Goal: Information Seeking & Learning: Check status

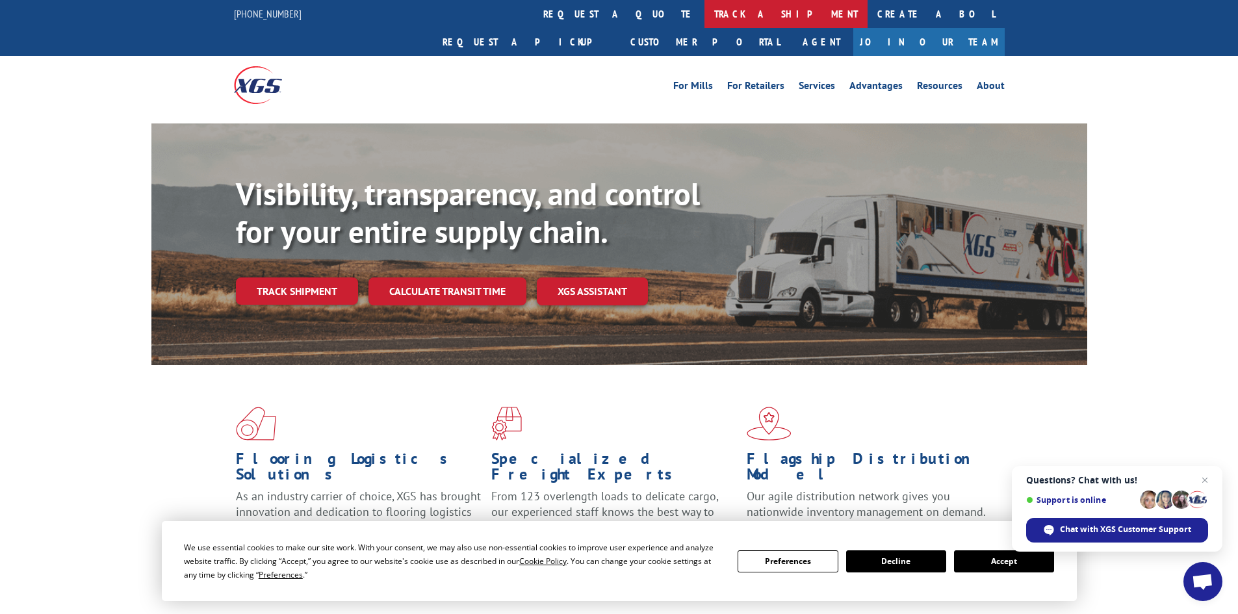
click at [704, 19] on link "track a shipment" at bounding box center [785, 14] width 163 height 28
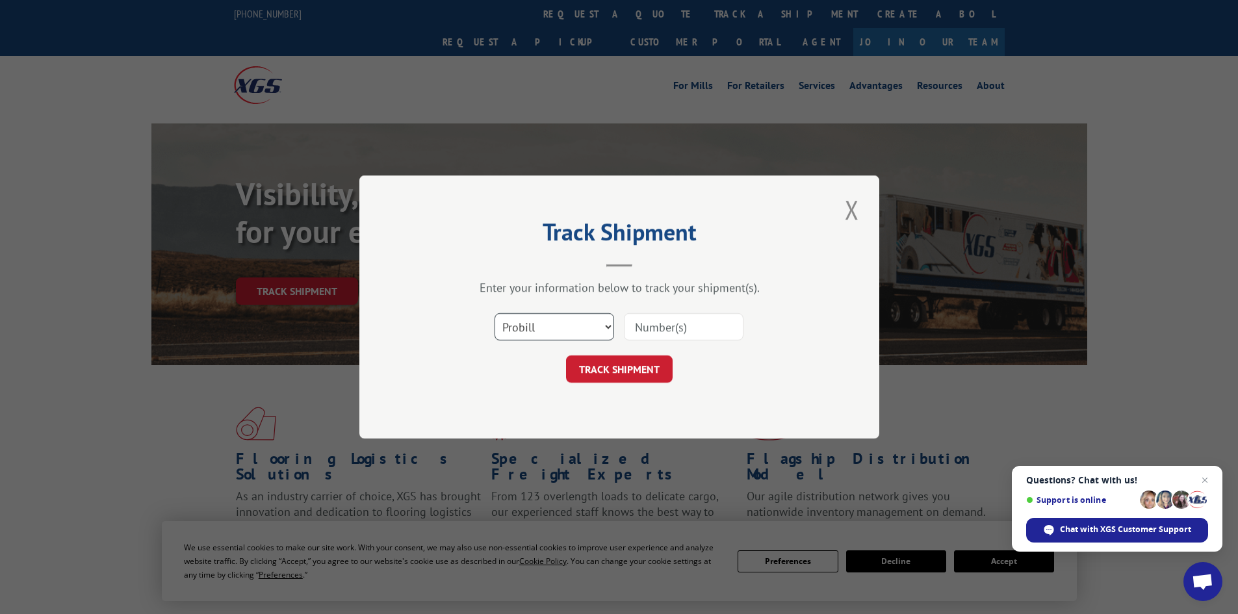
click at [610, 329] on select "Select category... Probill BOL PO" at bounding box center [554, 326] width 120 height 27
select select "bol"
click at [494, 313] on select "Select category... Probill BOL PO" at bounding box center [554, 326] width 120 height 27
click at [505, 327] on select "Select category... Probill BOL PO" at bounding box center [554, 326] width 120 height 27
click at [634, 331] on input at bounding box center [684, 326] width 120 height 27
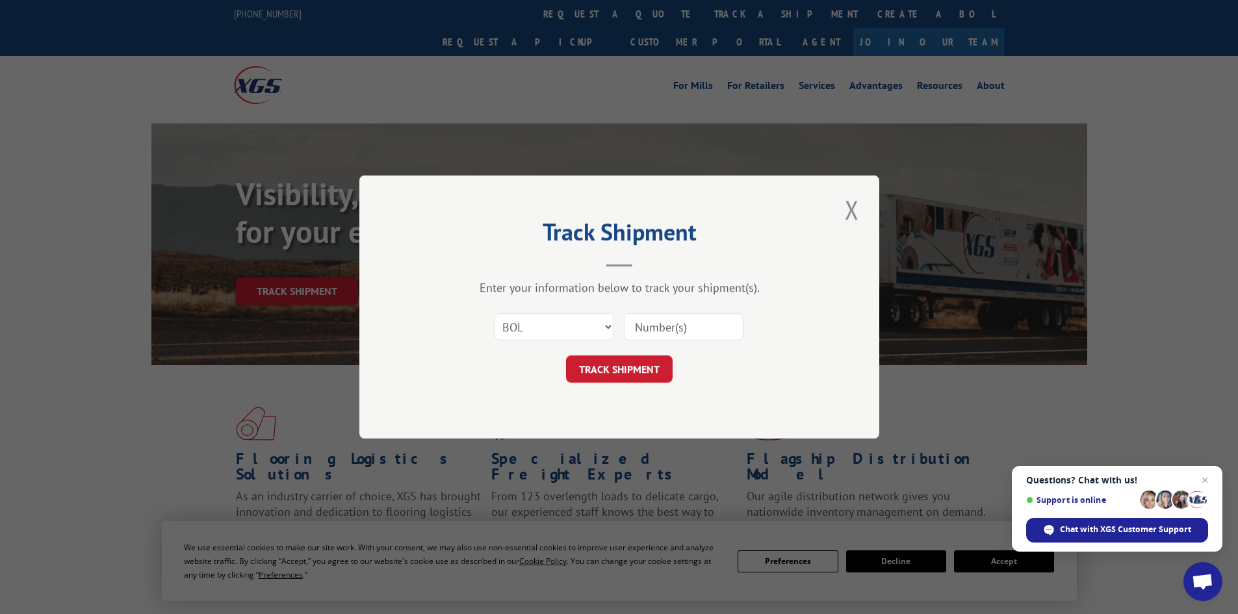
click at [657, 329] on input at bounding box center [684, 326] width 120 height 27
type input "4019318"
click at [630, 370] on button "TRACK SHIPMENT" at bounding box center [619, 368] width 107 height 27
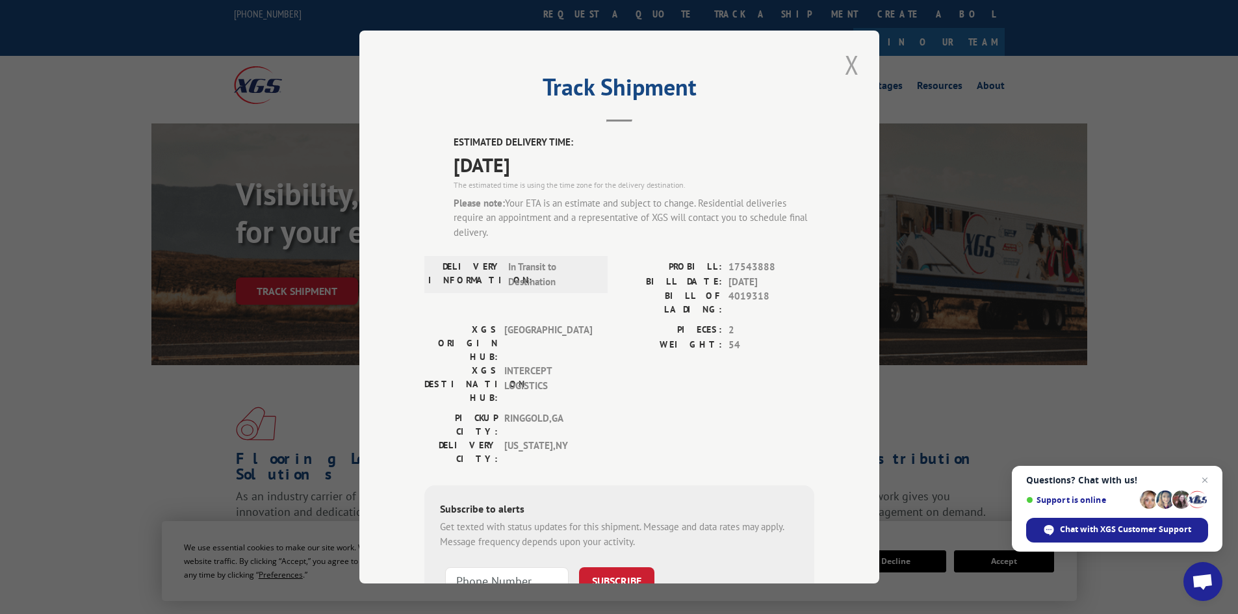
click at [851, 69] on button "Close modal" at bounding box center [852, 65] width 22 height 36
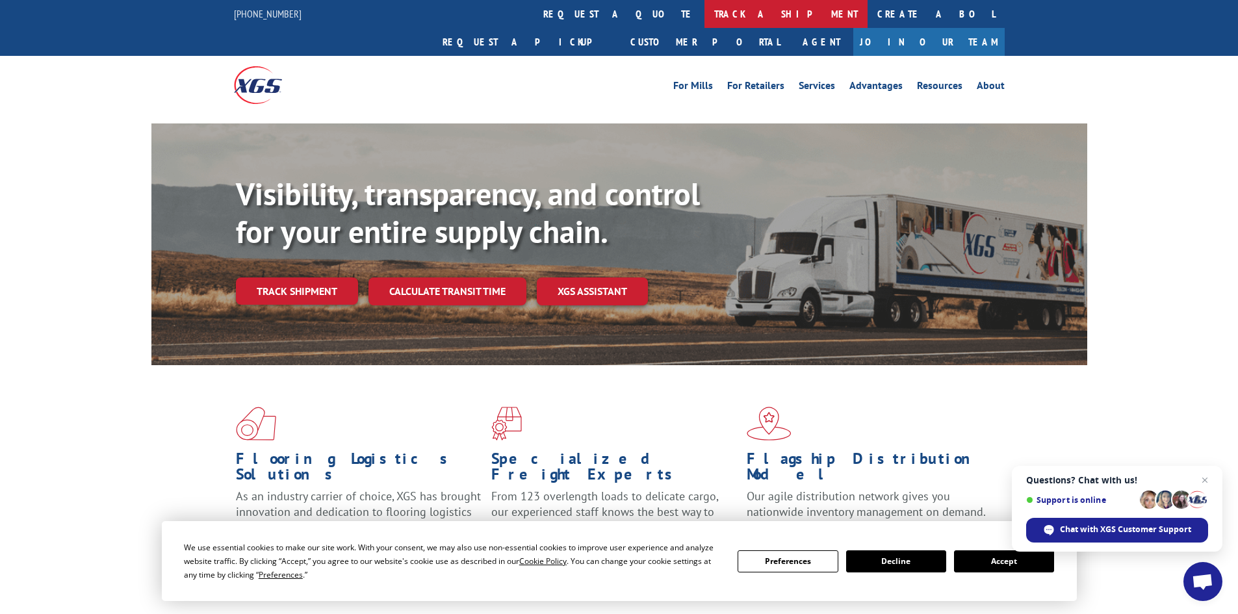
click at [704, 8] on link "track a shipment" at bounding box center [785, 14] width 163 height 28
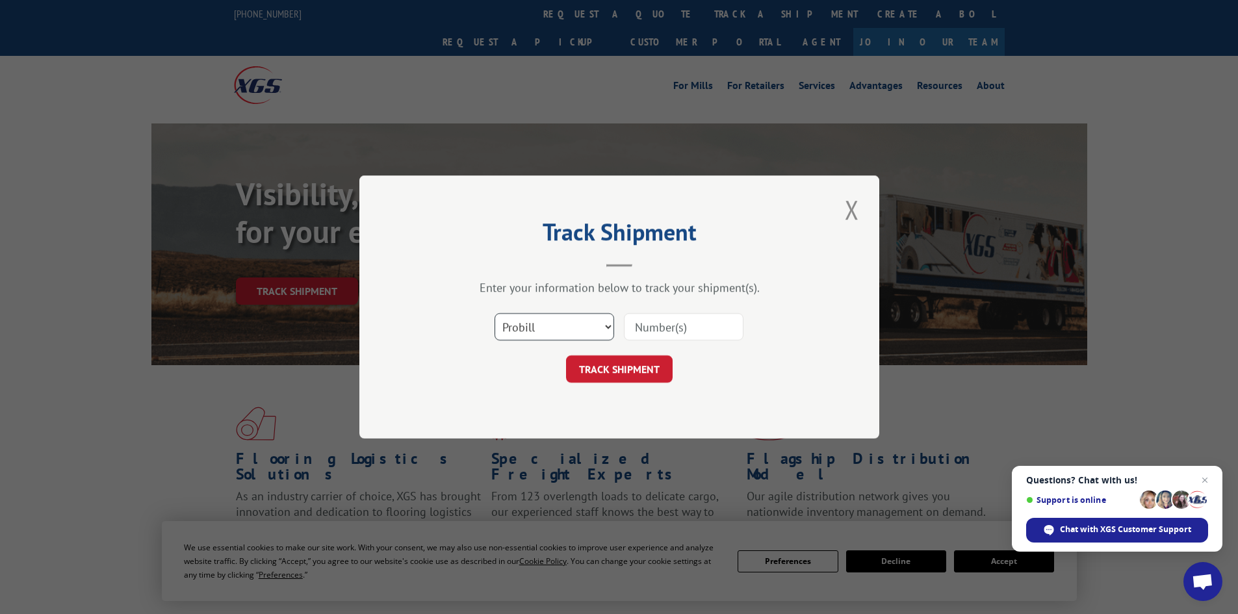
click at [606, 325] on select "Select category... Probill BOL PO" at bounding box center [554, 326] width 120 height 27
select select "bol"
click at [494, 313] on select "Select category... Probill BOL PO" at bounding box center [554, 326] width 120 height 27
click at [653, 330] on input at bounding box center [684, 326] width 120 height 27
type input "4019318"
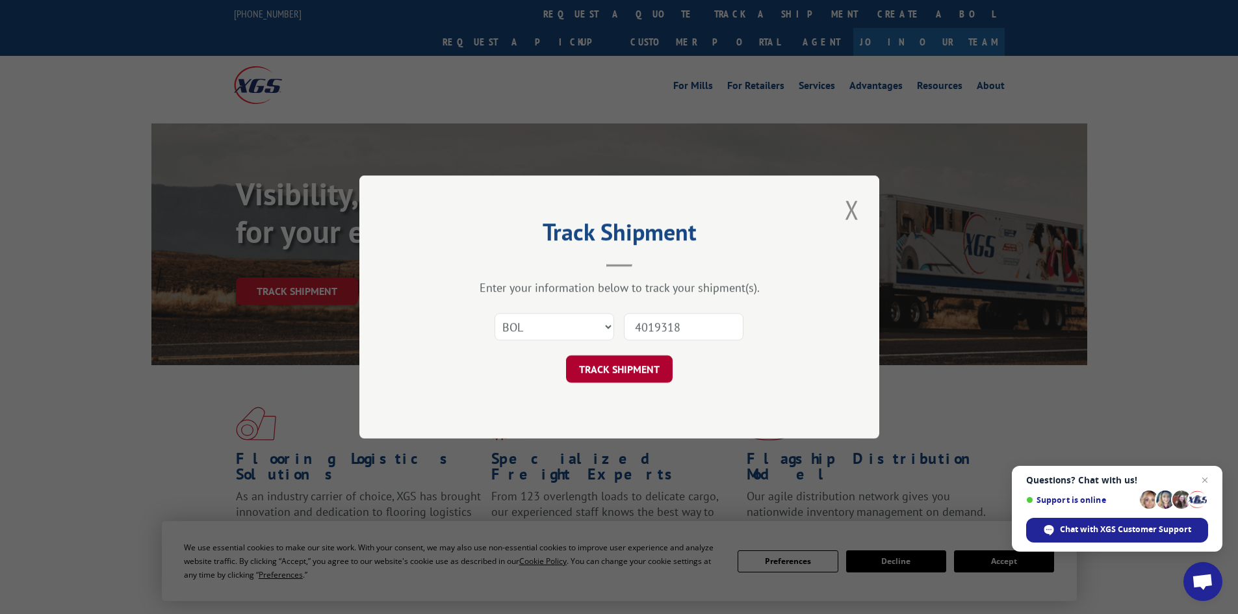
click at [580, 372] on button "TRACK SHIPMENT" at bounding box center [619, 368] width 107 height 27
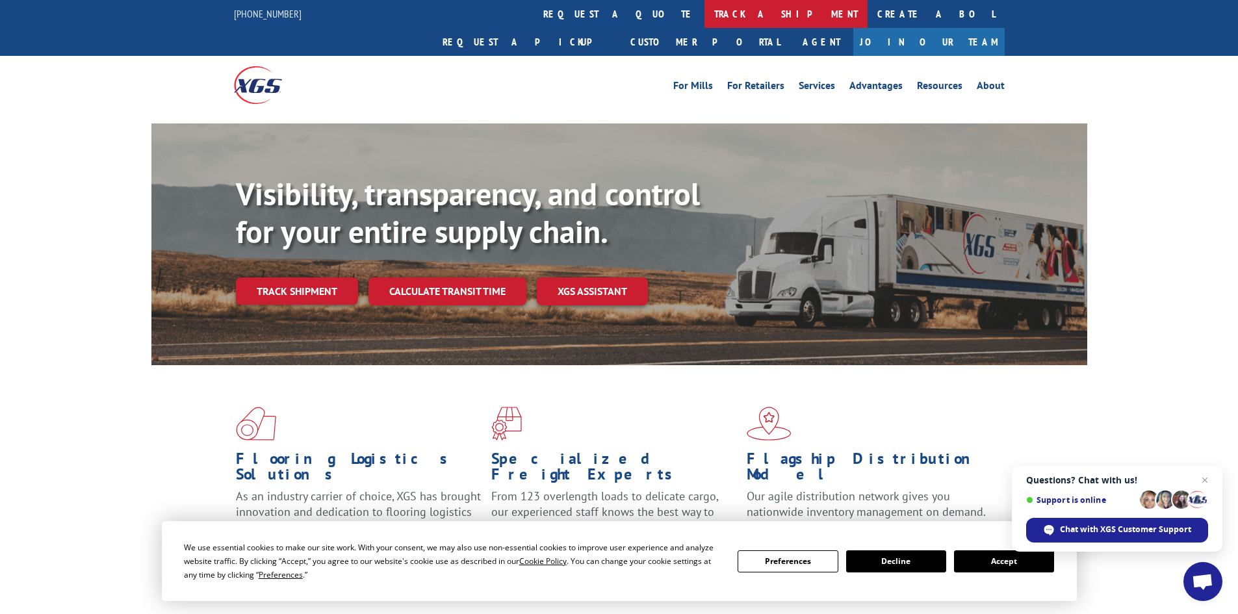
click at [704, 12] on link "track a shipment" at bounding box center [785, 14] width 163 height 28
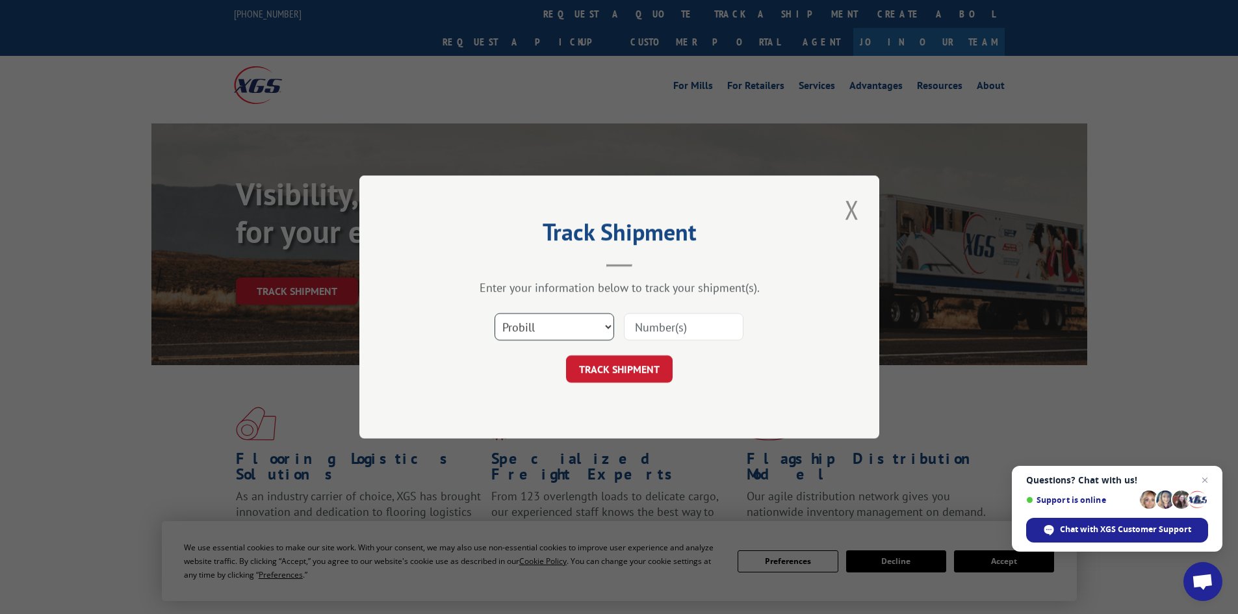
click at [609, 329] on select "Select category... Probill BOL PO" at bounding box center [554, 326] width 120 height 27
select select "bol"
click at [494, 313] on select "Select category... Probill BOL PO" at bounding box center [554, 326] width 120 height 27
click at [638, 329] on input at bounding box center [684, 326] width 120 height 27
type input "4019318"
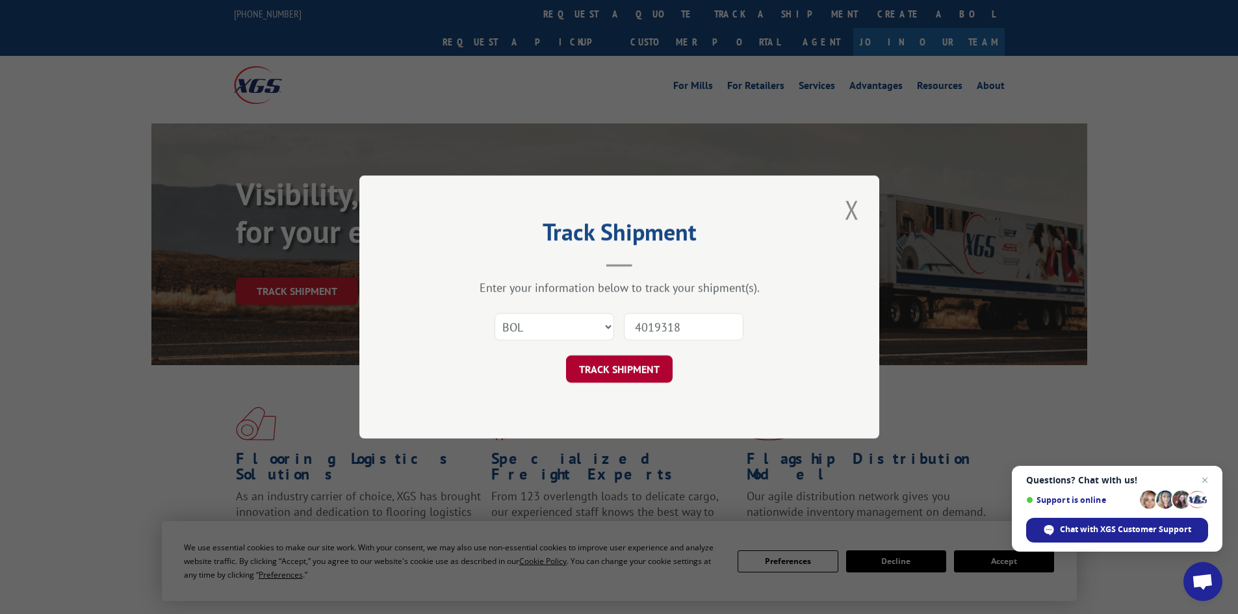
click at [602, 371] on button "TRACK SHIPMENT" at bounding box center [619, 368] width 107 height 27
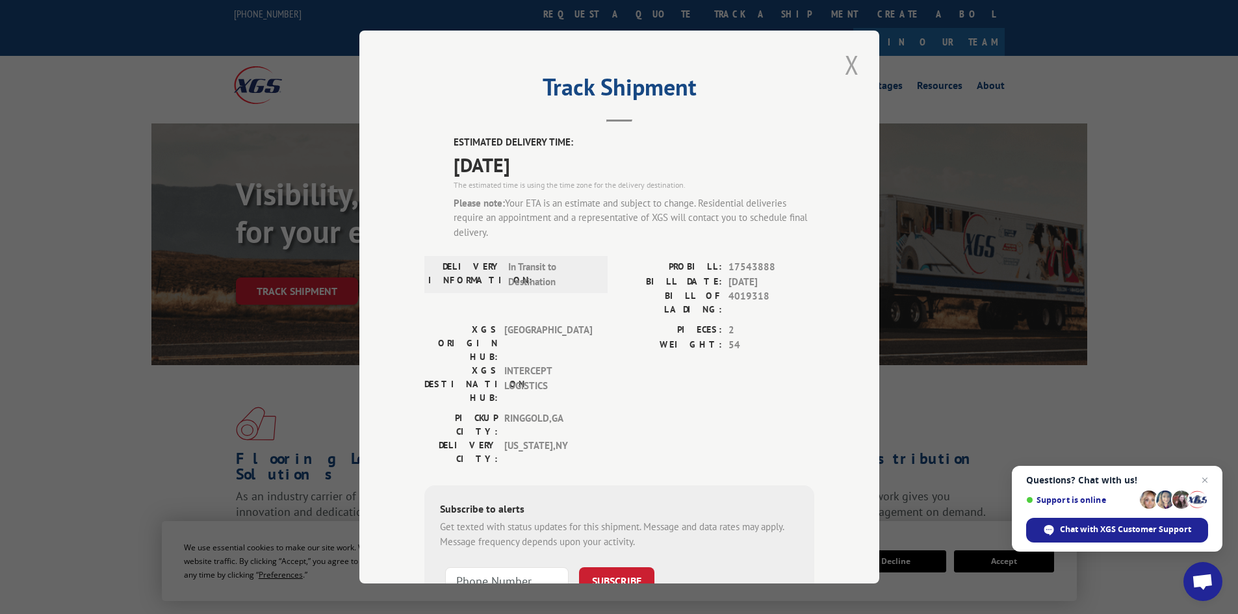
click at [850, 61] on button "Close modal" at bounding box center [852, 65] width 22 height 36
